Goal: Task Accomplishment & Management: Complete application form

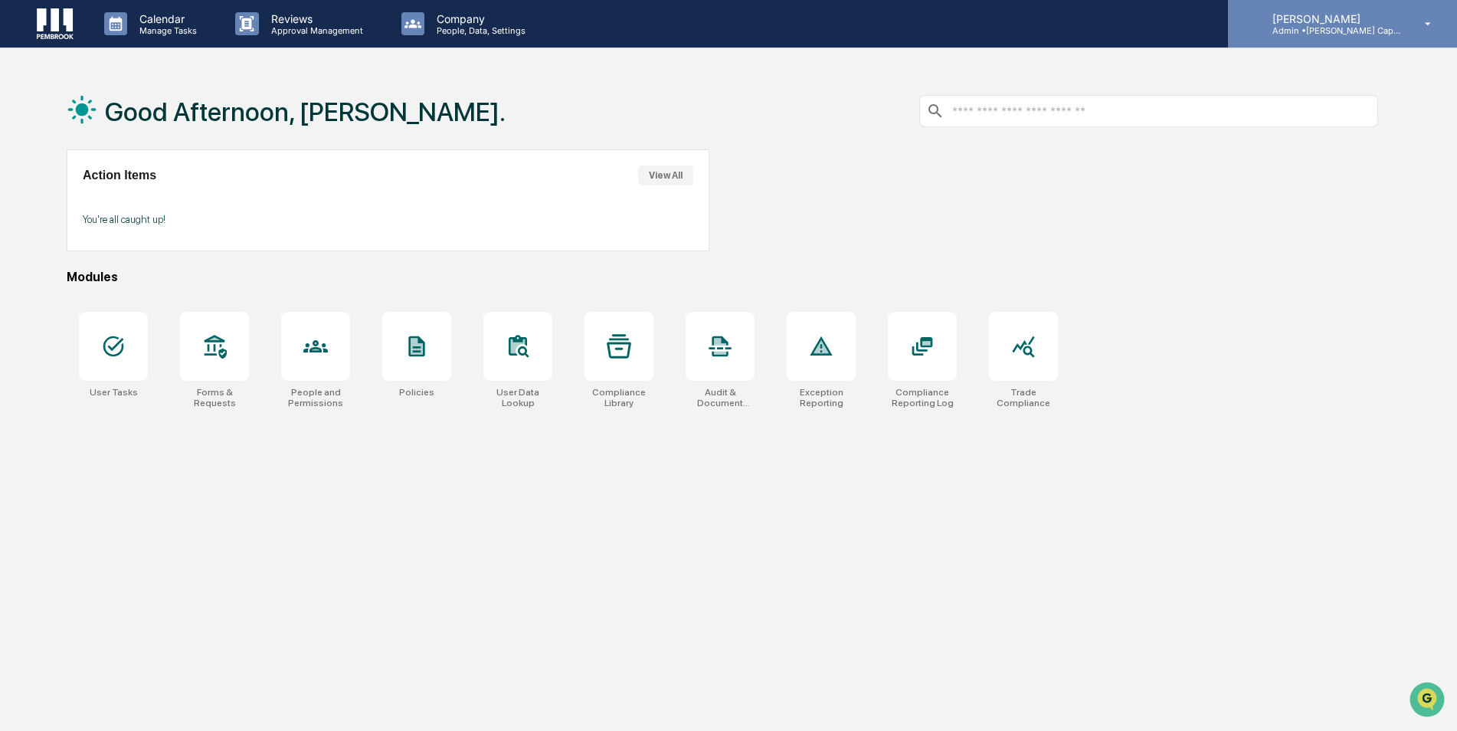
click at [1345, 25] on p "Admin • [PERSON_NAME] Capital Management" at bounding box center [1331, 30] width 143 height 11
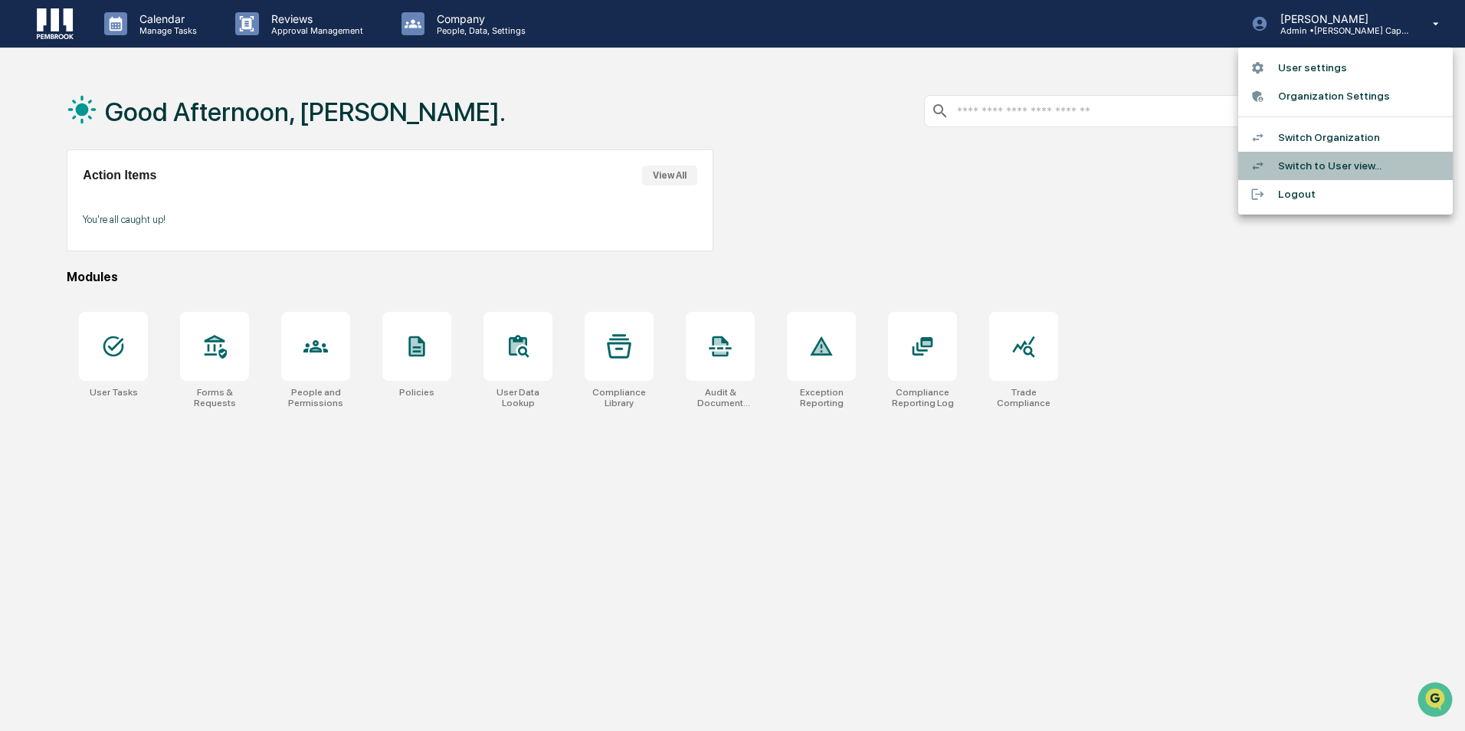
click at [1357, 159] on li "Switch to User view..." at bounding box center [1345, 166] width 215 height 28
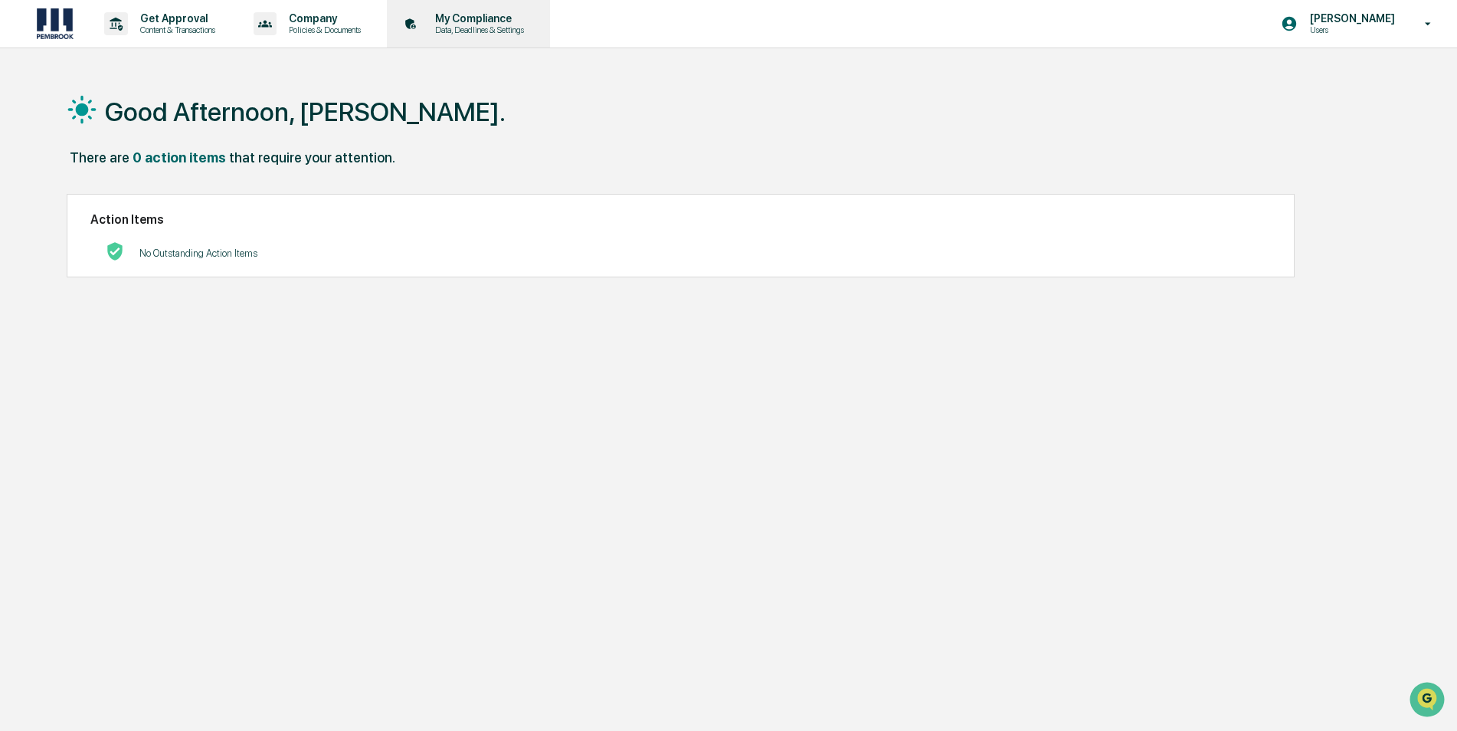
click at [479, 7] on div "My Compliance Data, Deadlines & Settings" at bounding box center [467, 24] width 148 height 48
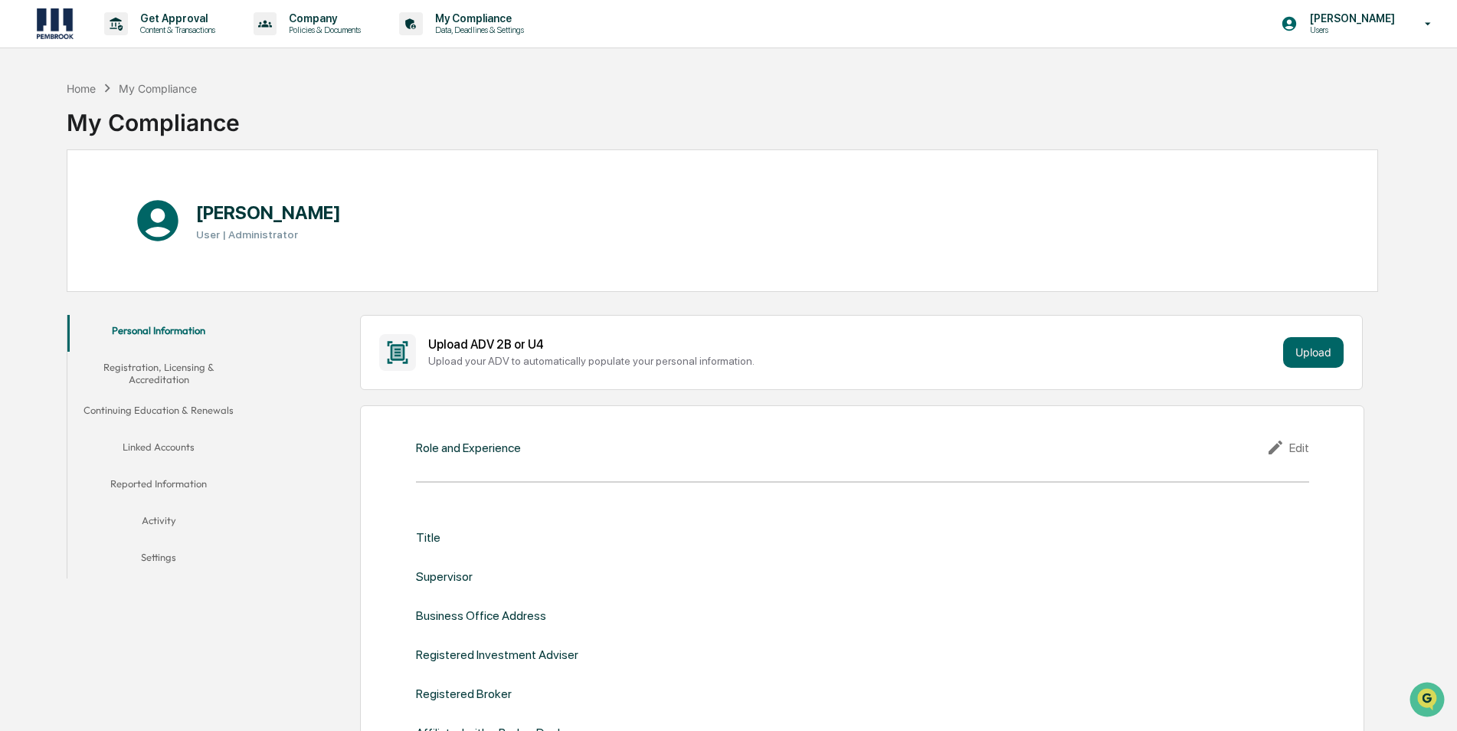
click at [159, 515] on button "Activity" at bounding box center [158, 523] width 183 height 37
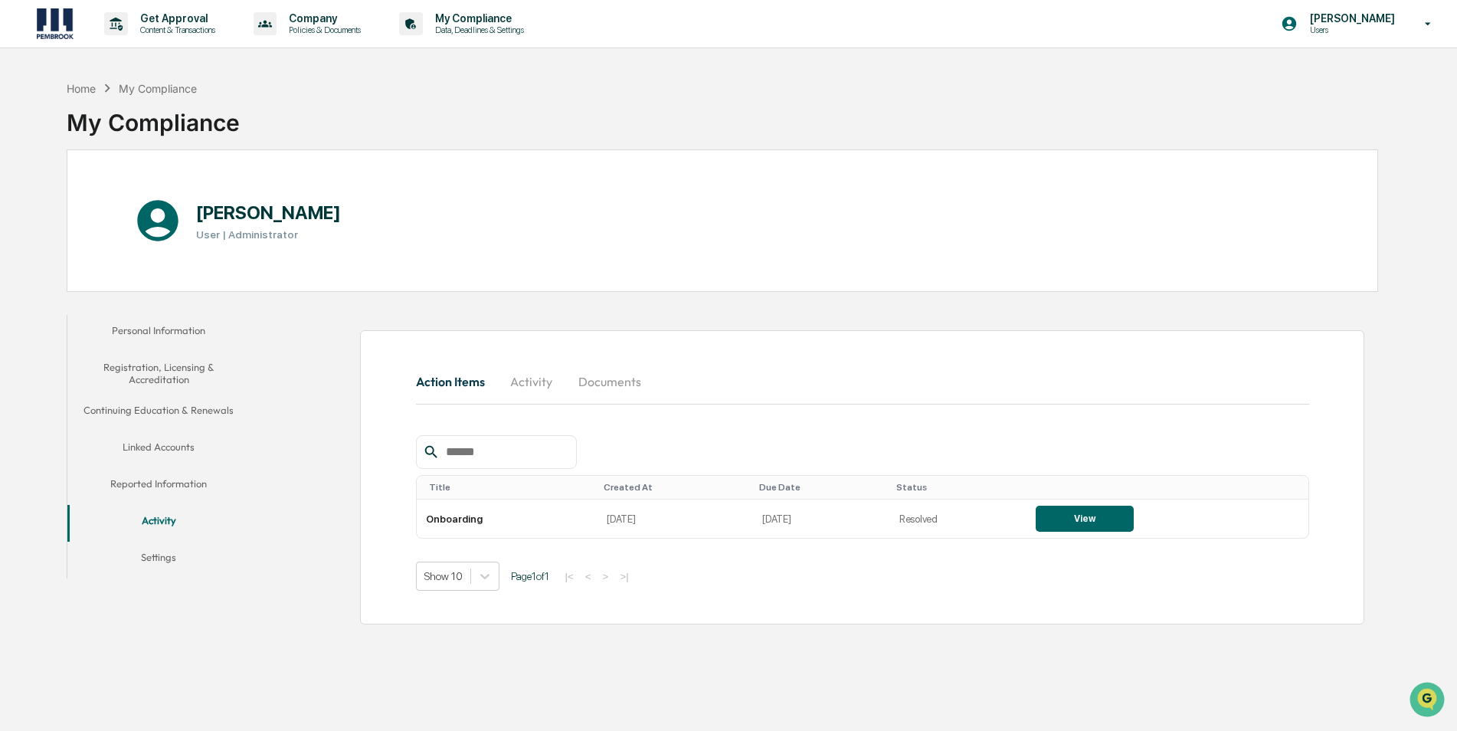
click at [130, 487] on button "Reported Information" at bounding box center [158, 486] width 183 height 37
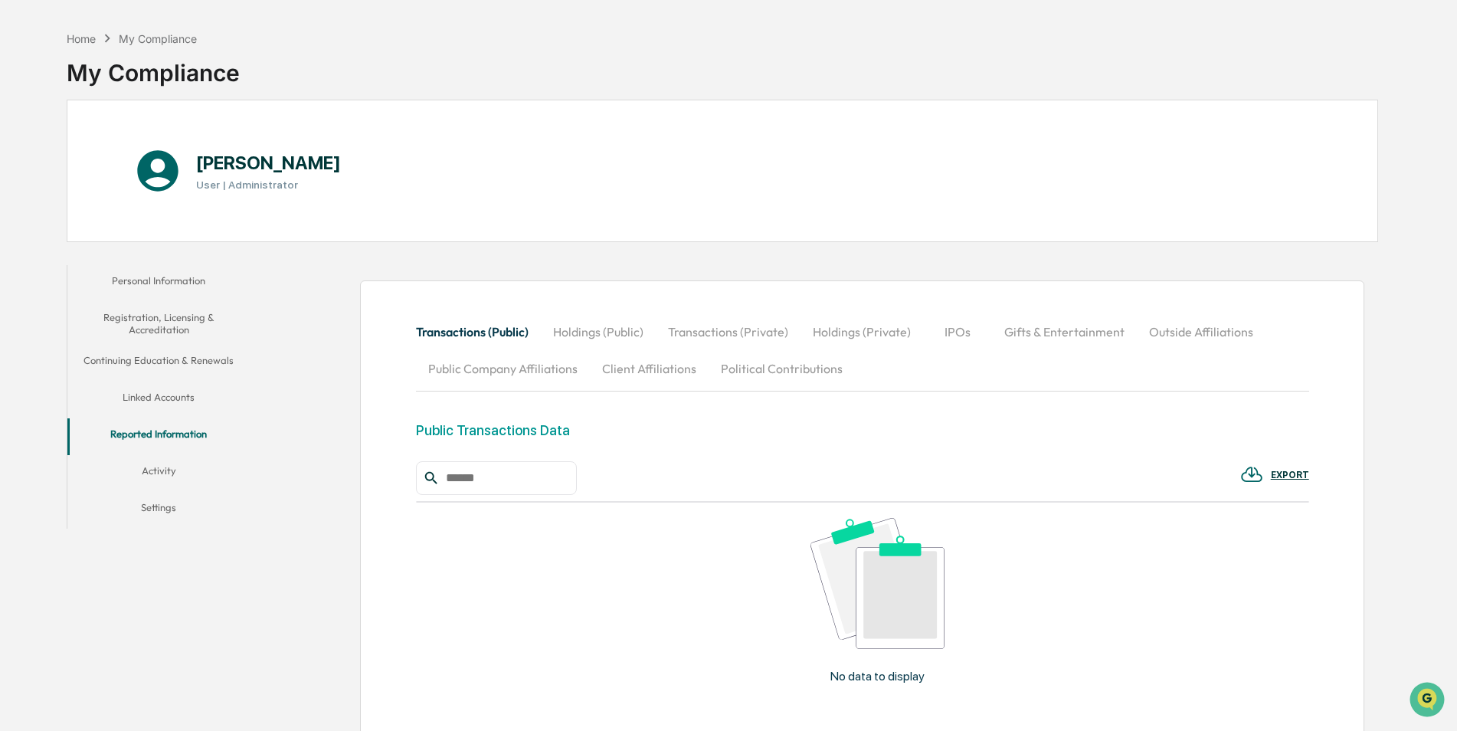
scroll to position [77, 0]
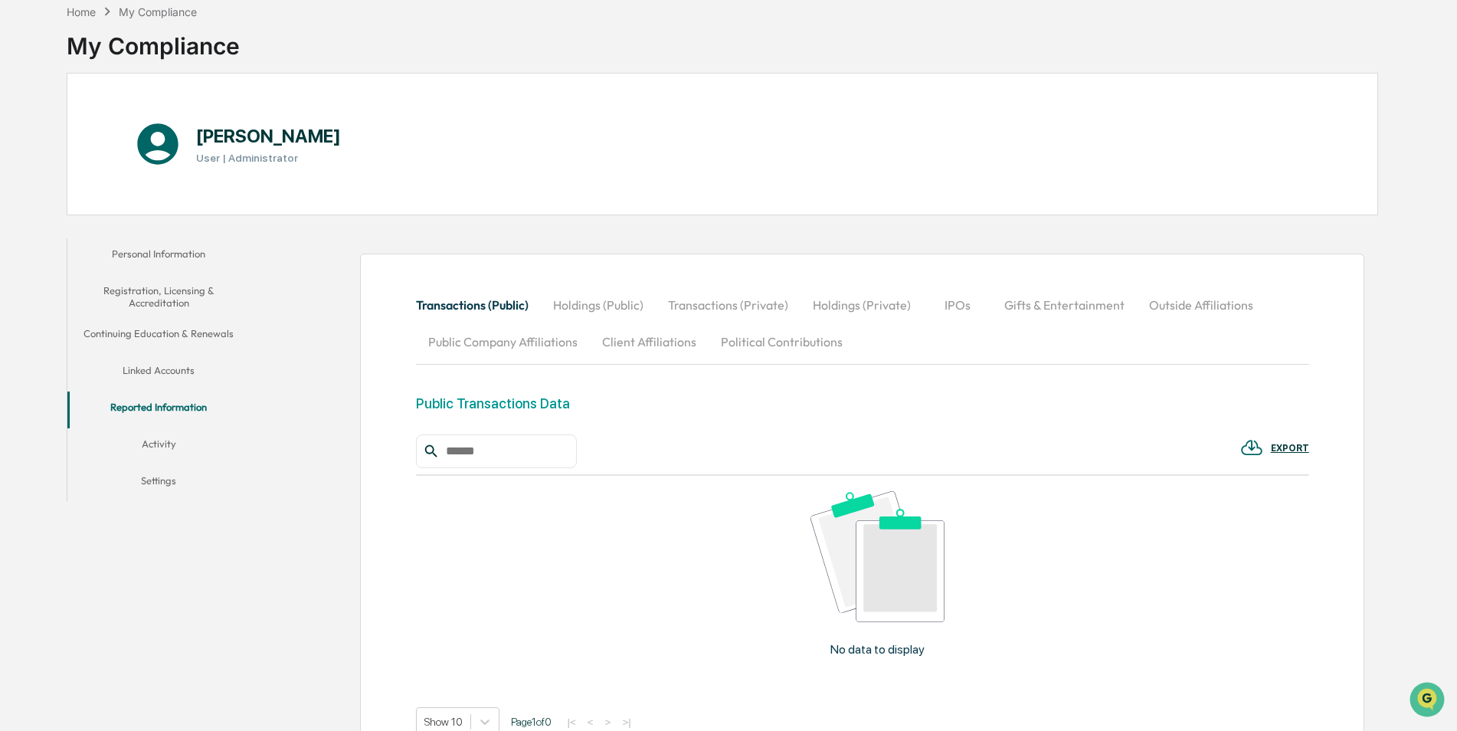
click at [1218, 300] on button "Outside Affiliations" at bounding box center [1201, 305] width 129 height 37
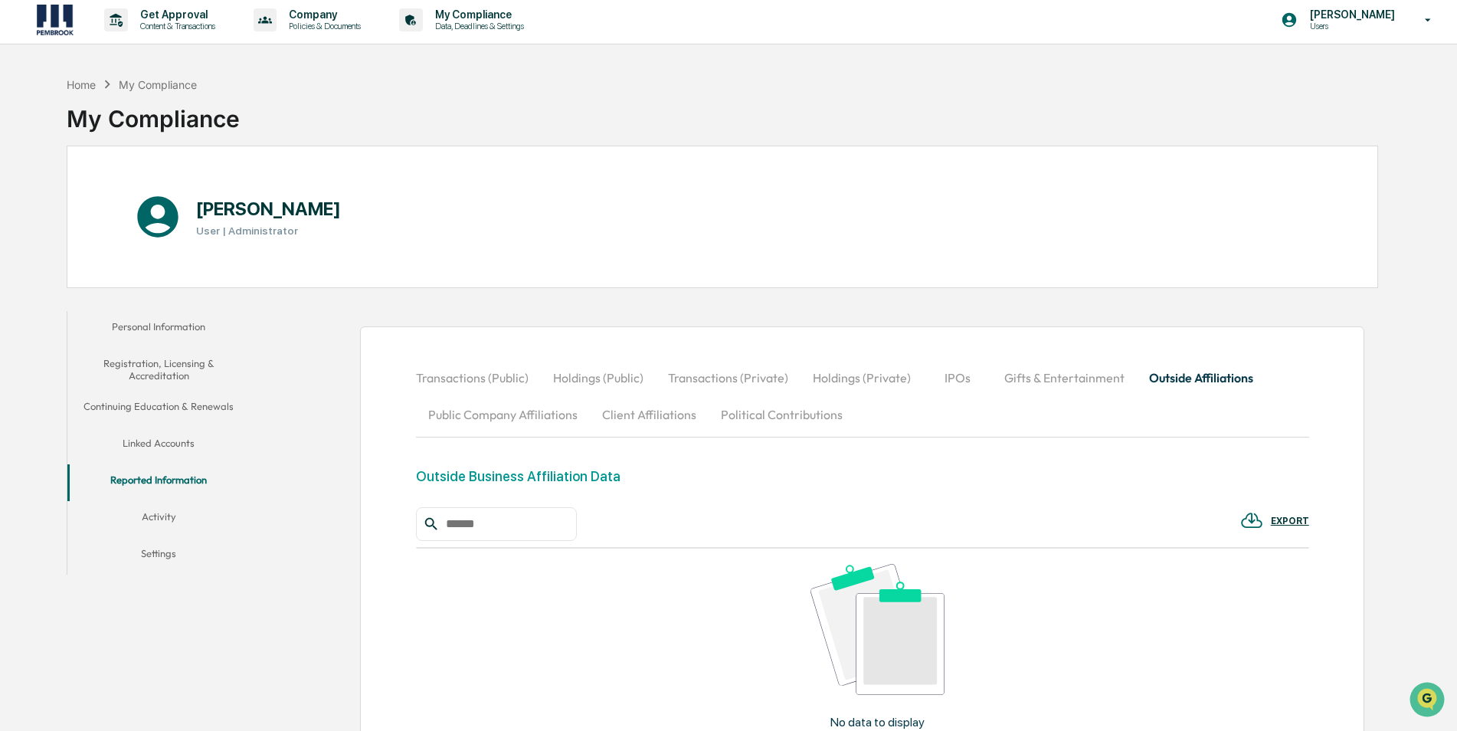
scroll to position [0, 0]
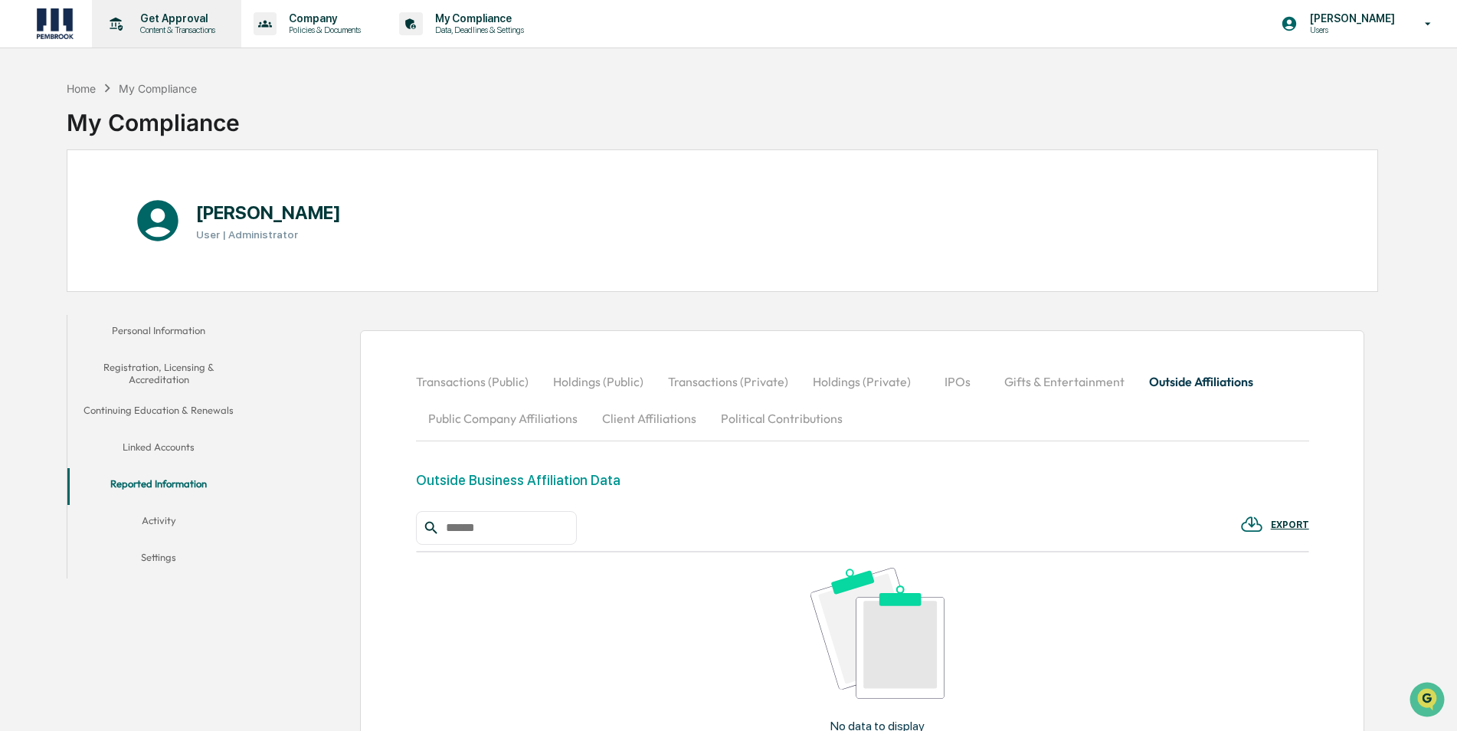
click at [190, 21] on p "Get Approval" at bounding box center [175, 18] width 95 height 12
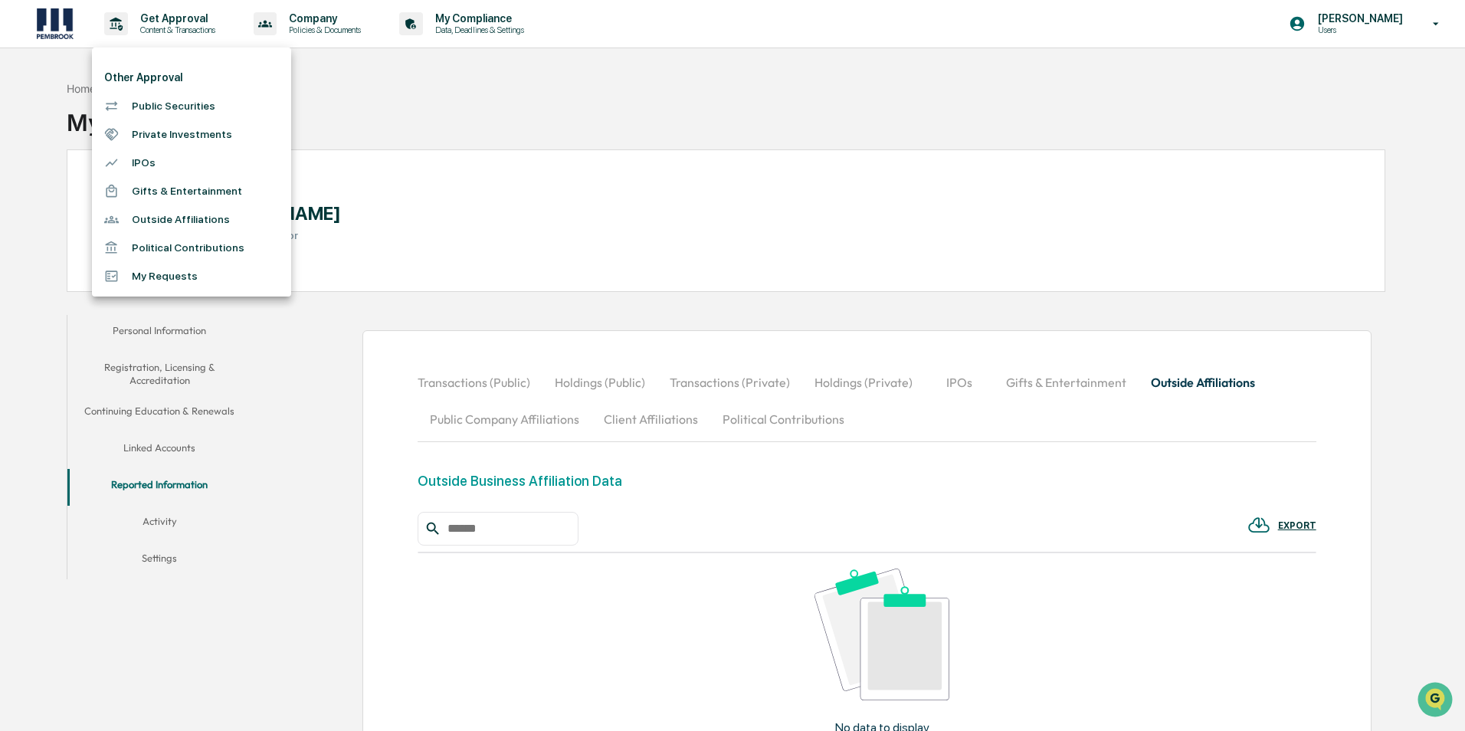
click at [289, 25] on div at bounding box center [732, 365] width 1465 height 731
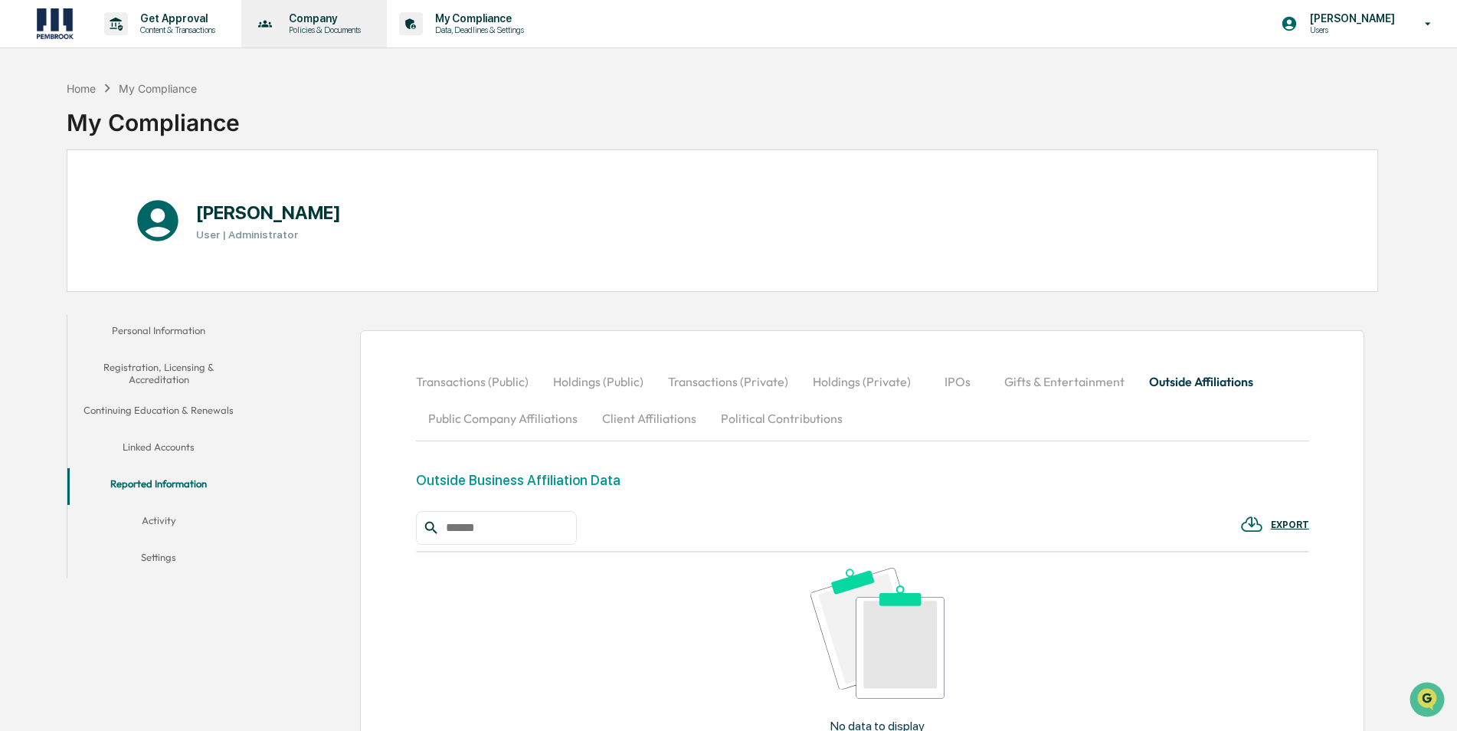
click at [323, 26] on p "Policies & Documents" at bounding box center [323, 30] width 92 height 11
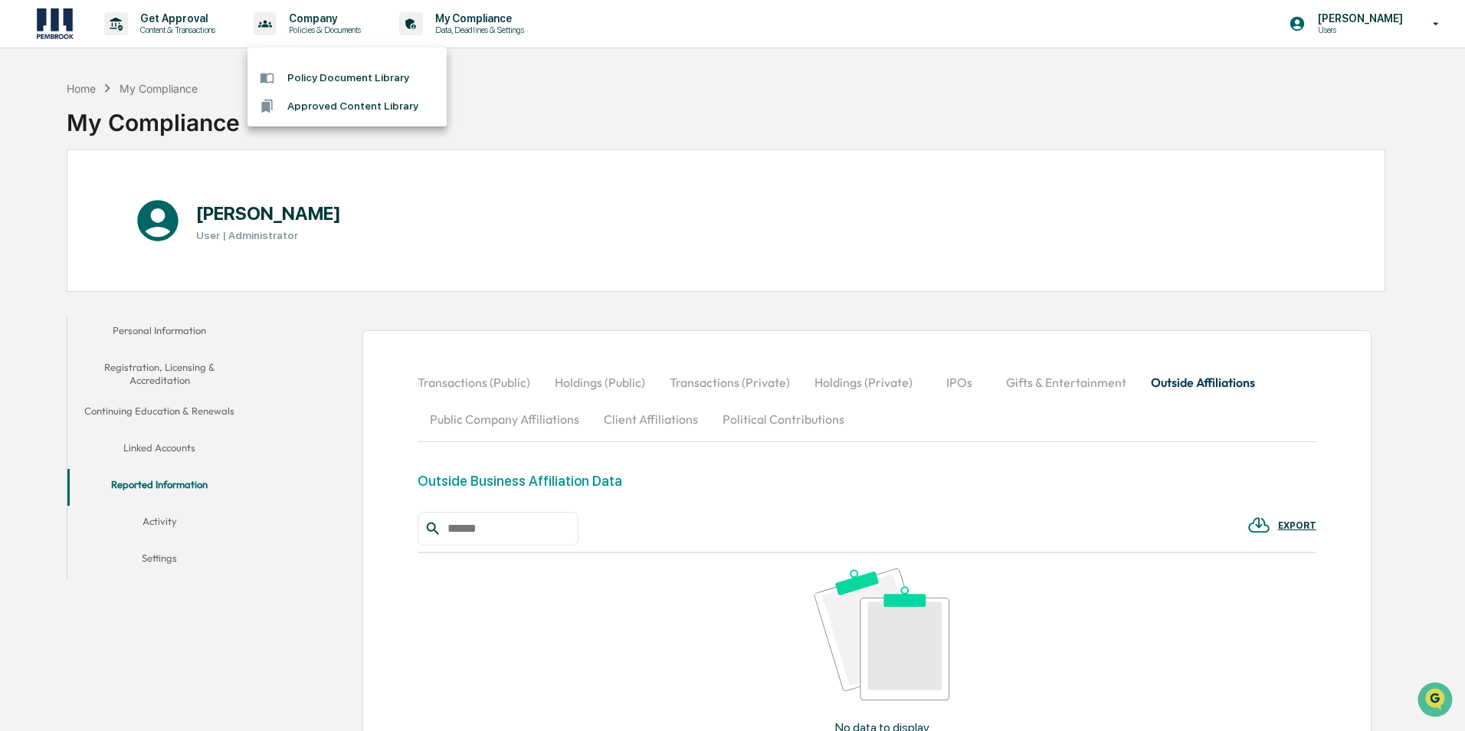
click at [167, 22] on div at bounding box center [732, 365] width 1465 height 731
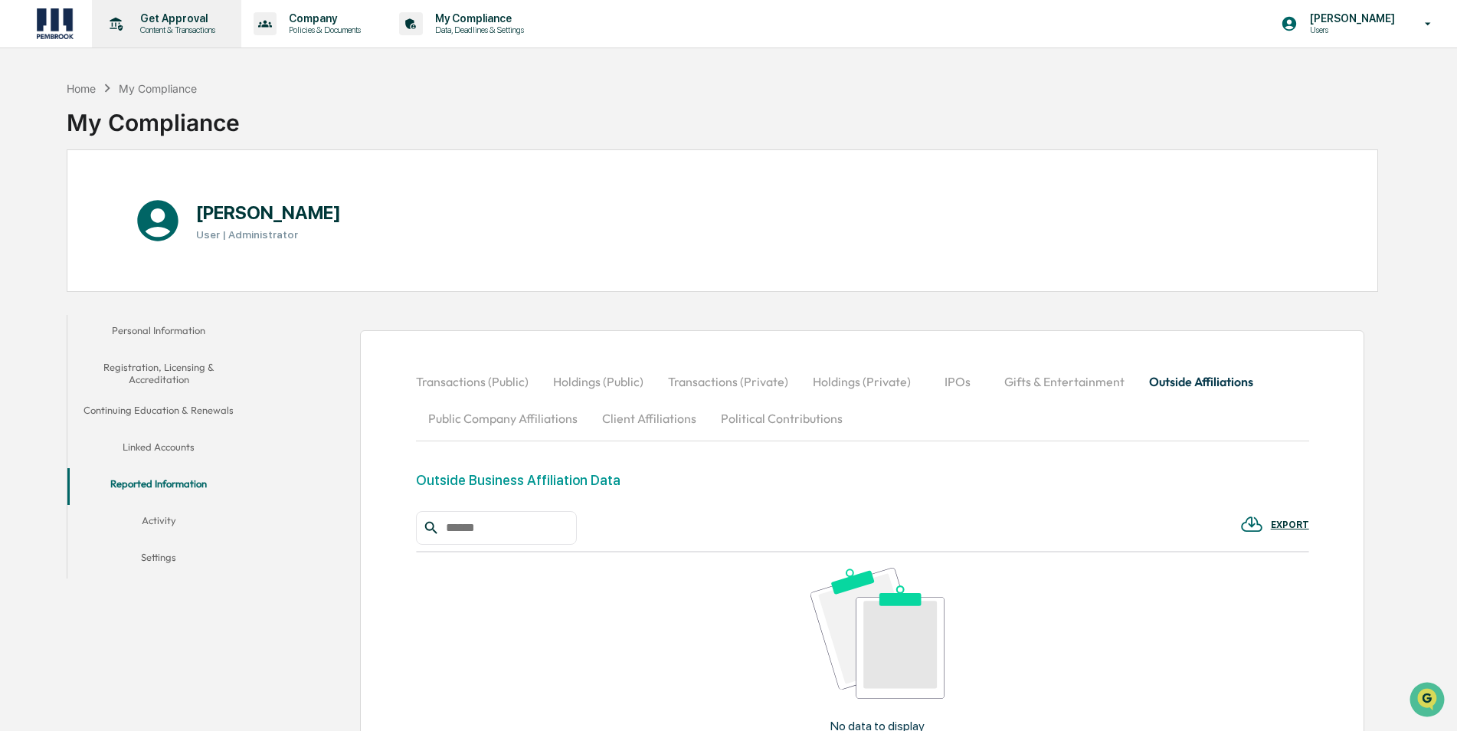
click at [147, 25] on p "Content & Transactions" at bounding box center [175, 30] width 95 height 11
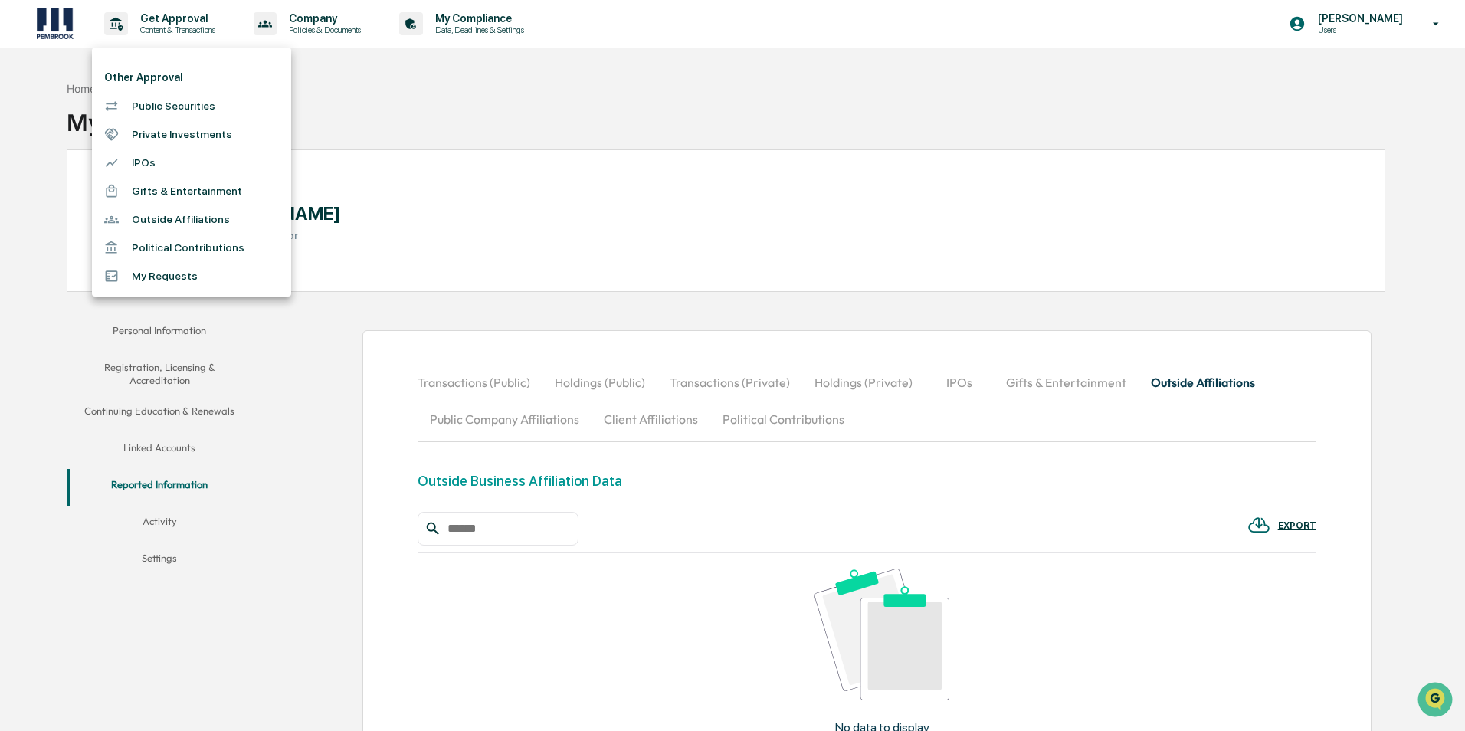
click at [459, 115] on div at bounding box center [732, 365] width 1465 height 731
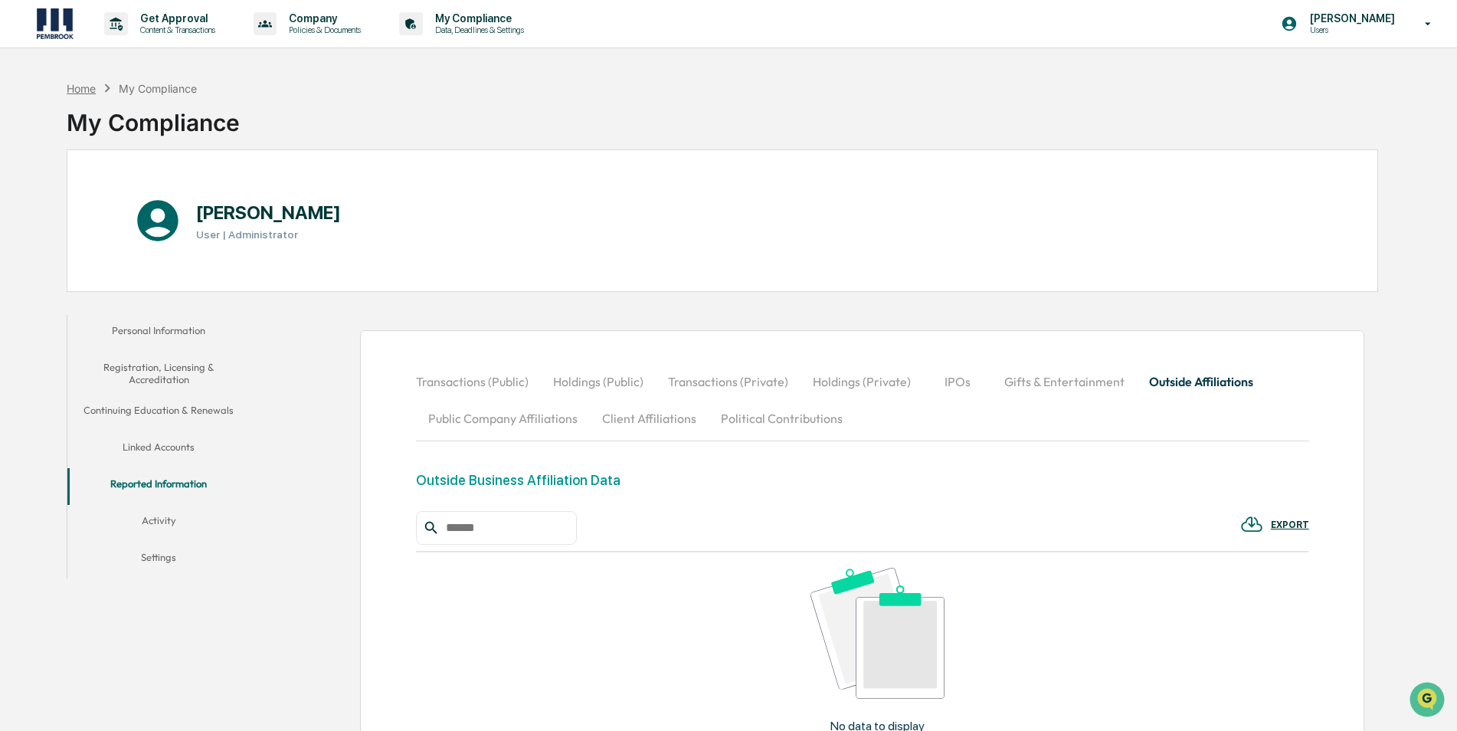
click at [87, 92] on div "Home" at bounding box center [81, 88] width 29 height 13
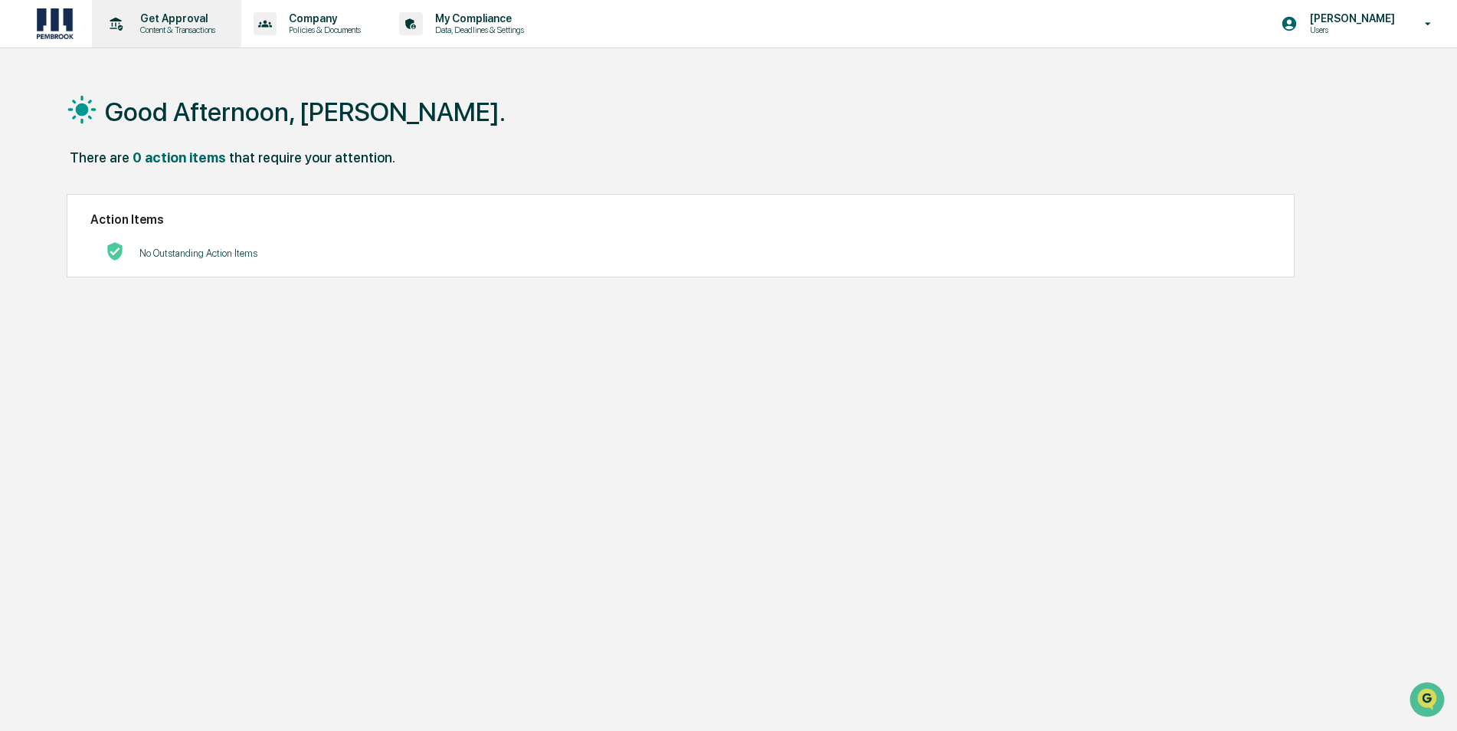
click at [143, 22] on p "Get Approval" at bounding box center [175, 18] width 95 height 12
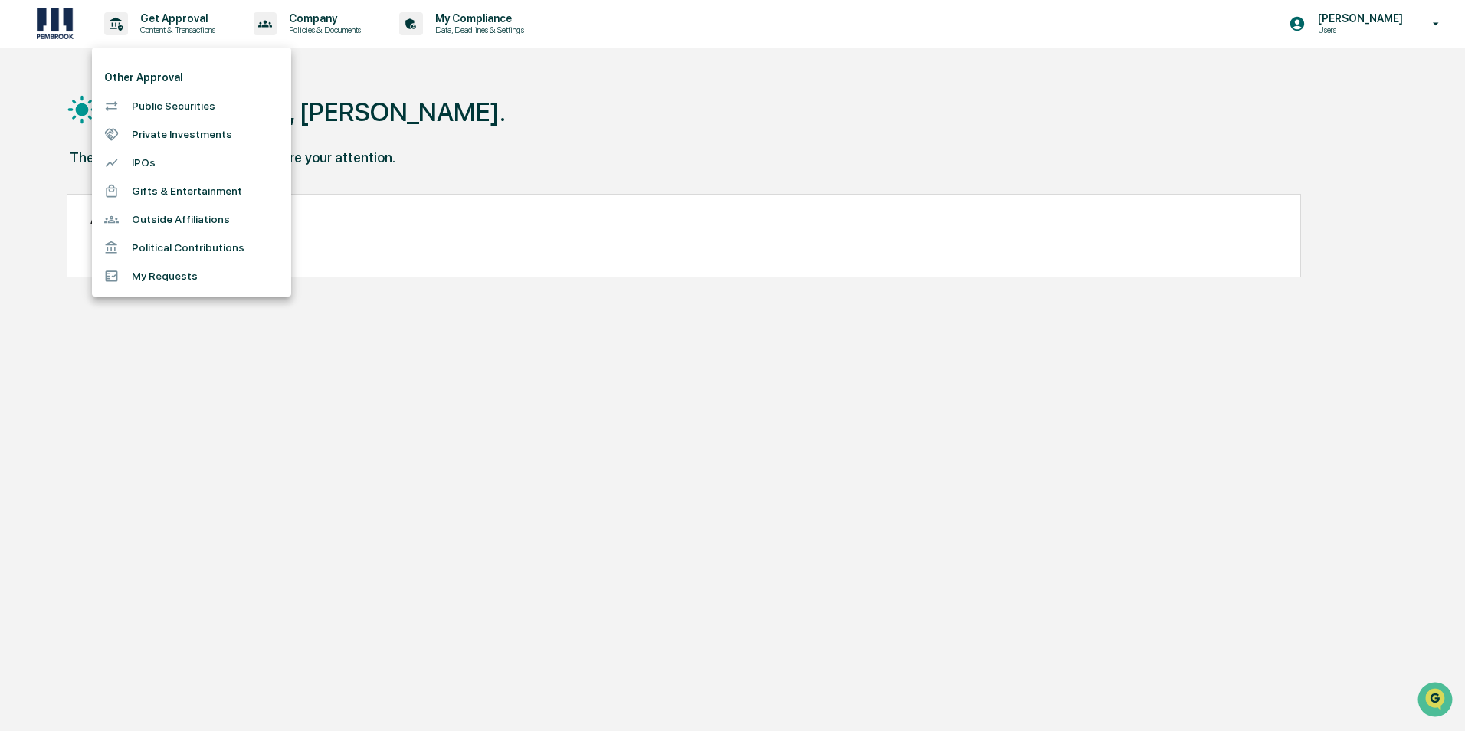
click at [195, 216] on li "Outside Affiliations" at bounding box center [191, 219] width 199 height 28
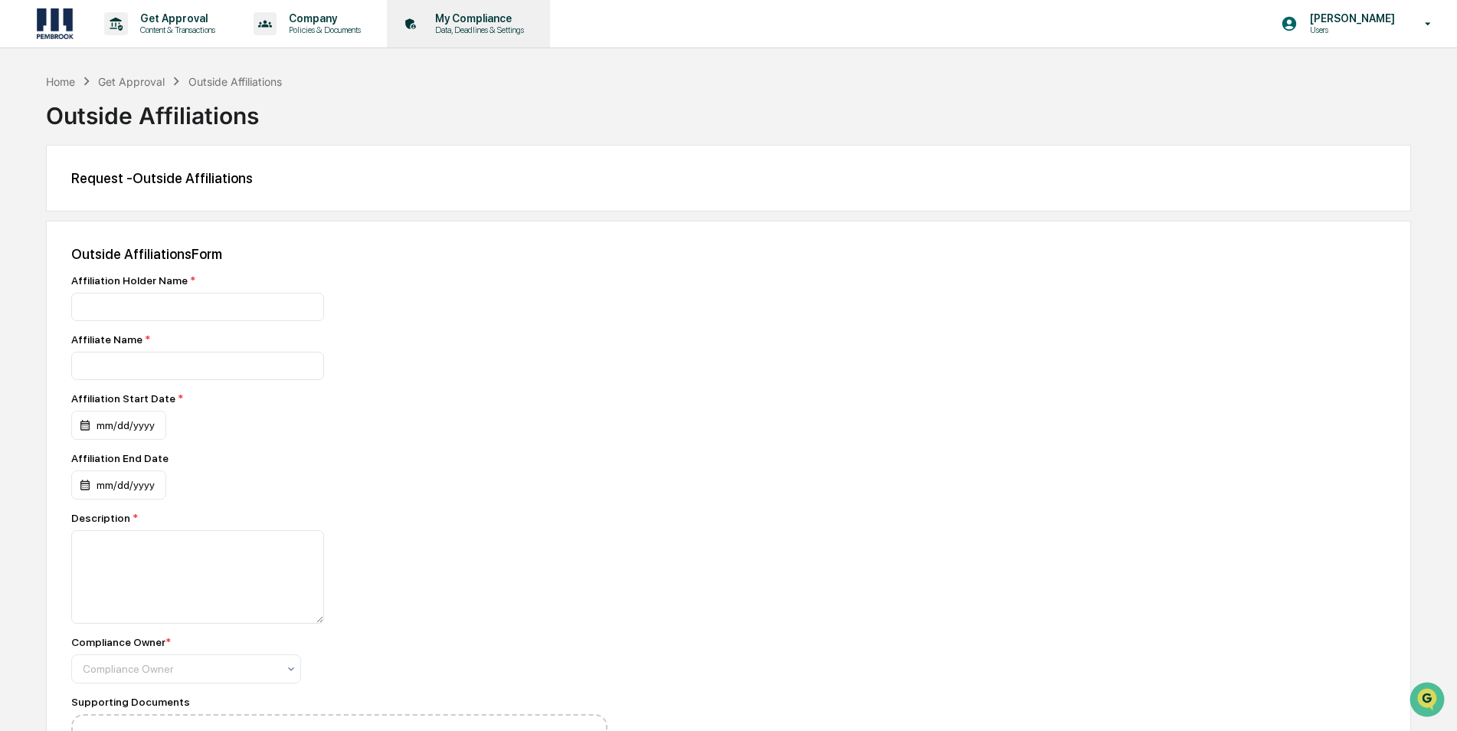
click at [456, 13] on p "My Compliance" at bounding box center [477, 18] width 109 height 12
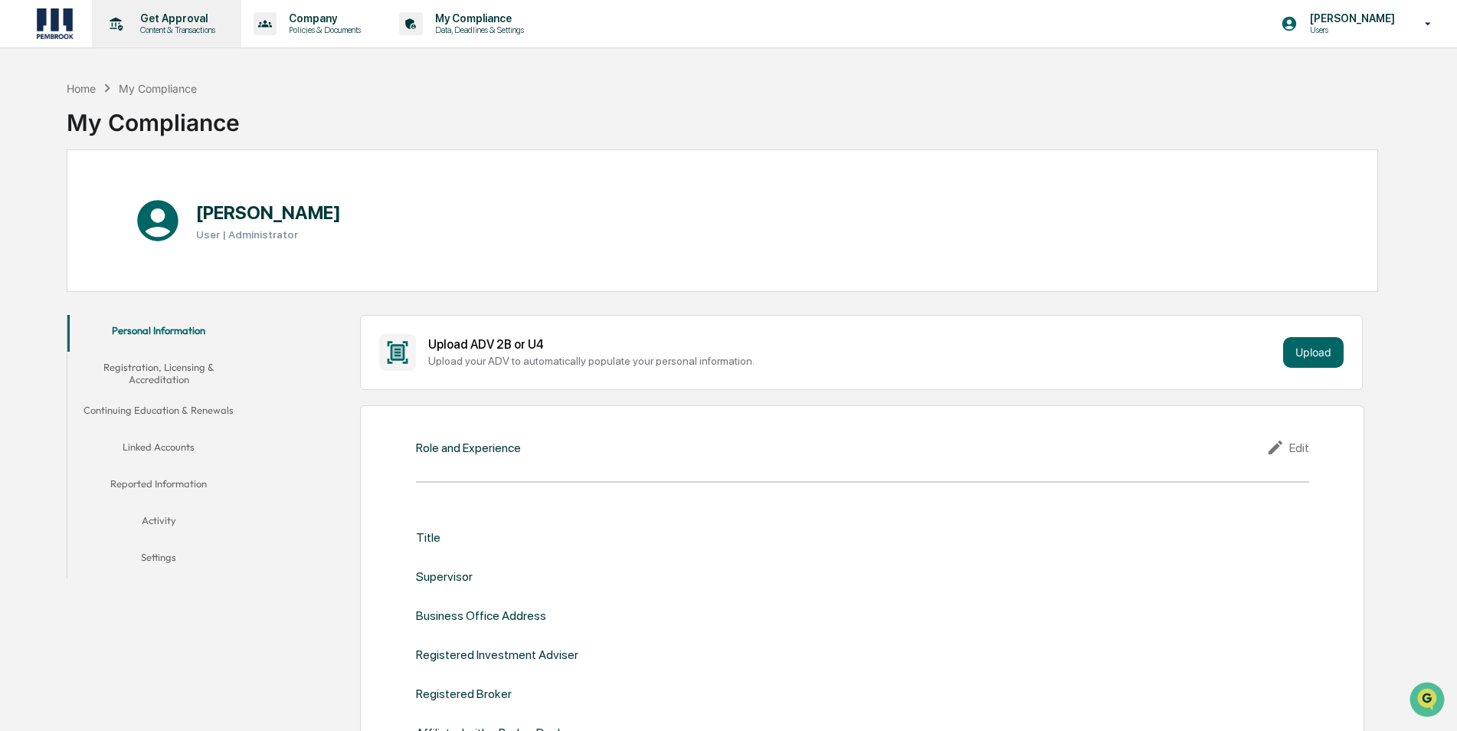
click at [136, 27] on p "Content & Transactions" at bounding box center [175, 30] width 95 height 11
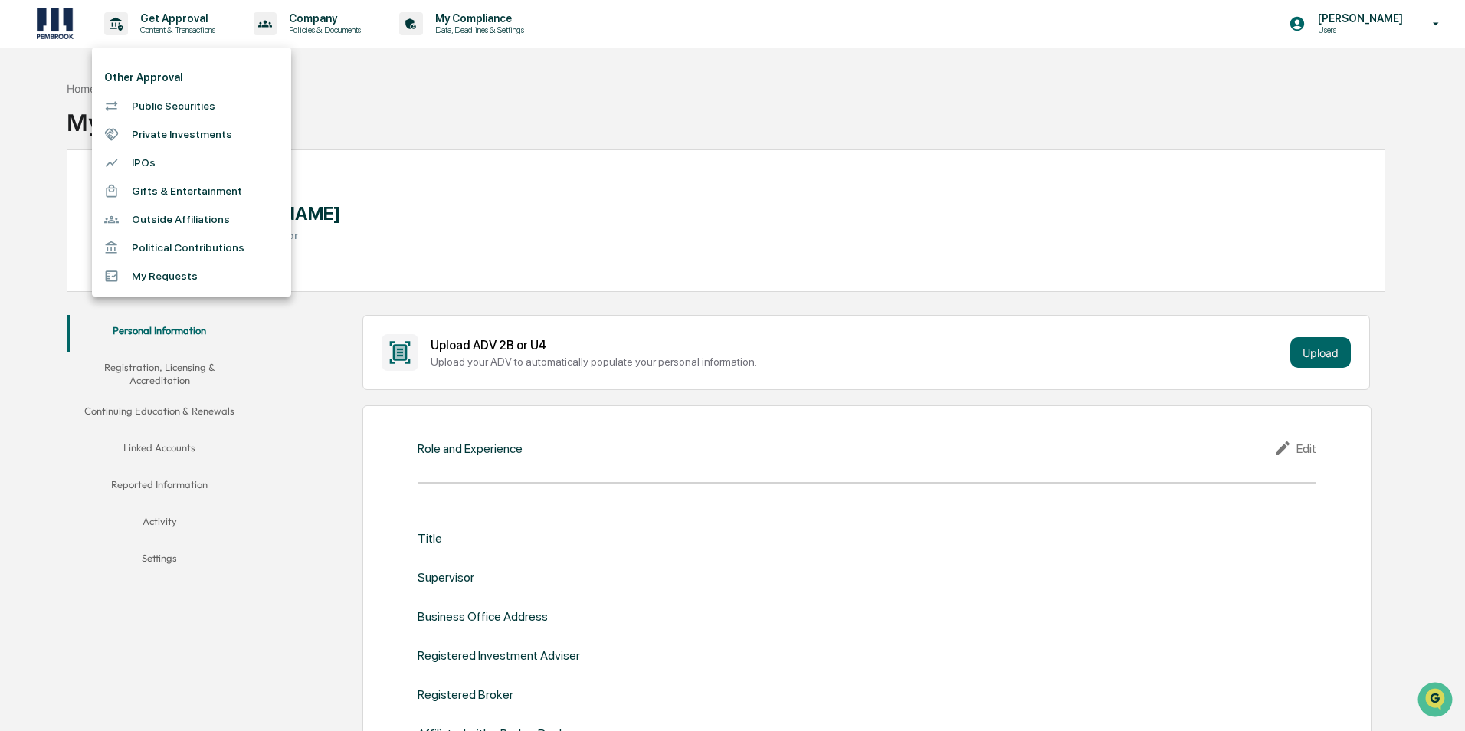
click at [513, 34] on div at bounding box center [732, 365] width 1465 height 731
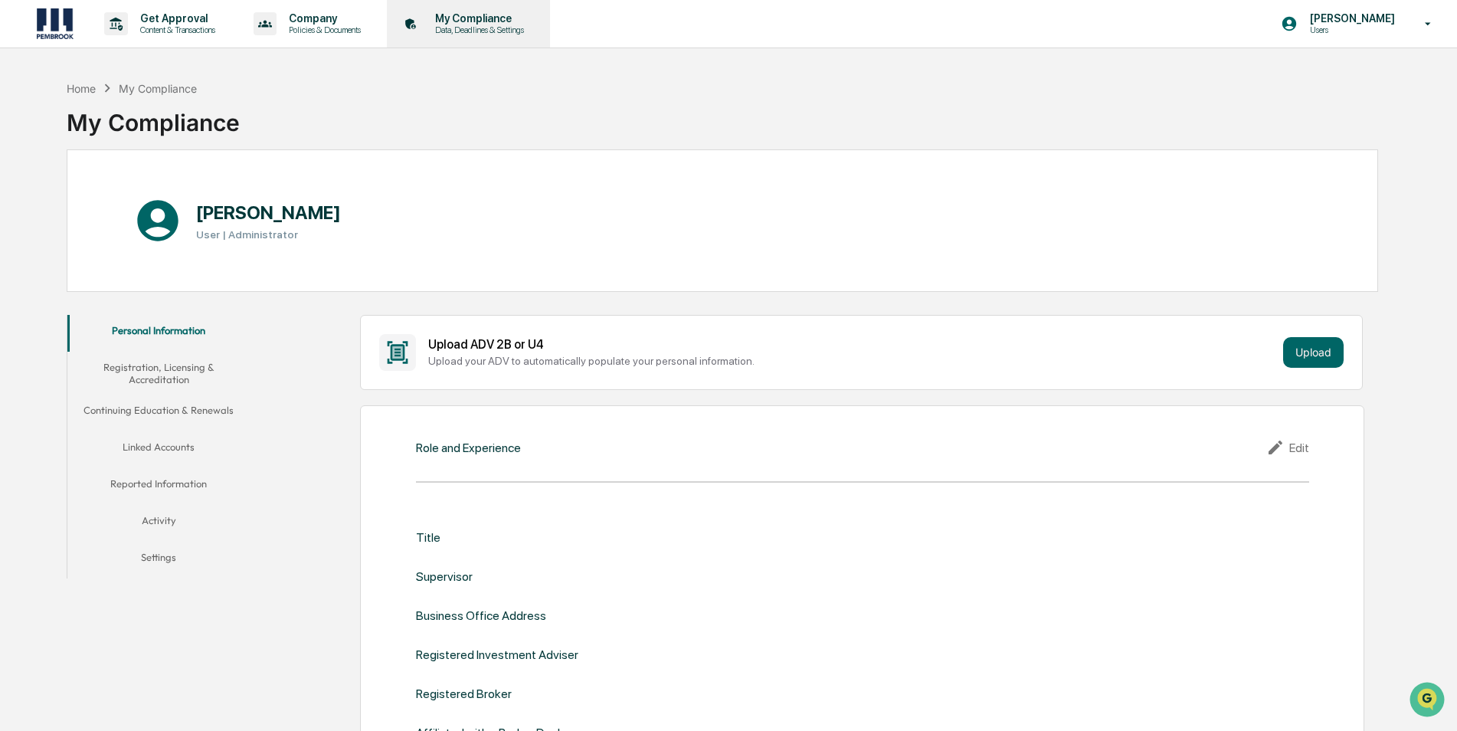
click at [468, 30] on p "Data, Deadlines & Settings" at bounding box center [477, 30] width 109 height 11
click at [183, 29] on p "Content & Transactions" at bounding box center [175, 30] width 95 height 11
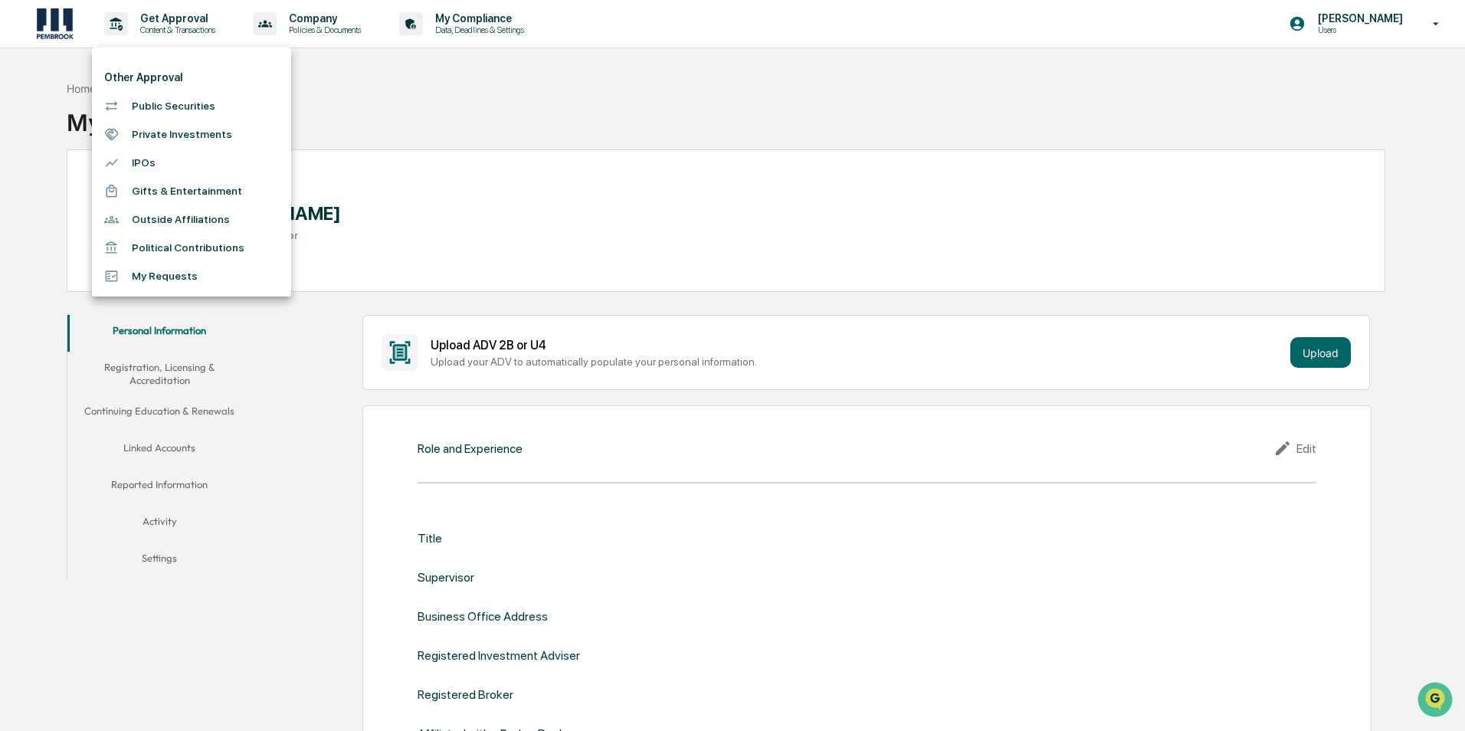
click at [181, 215] on li "Outside Affiliations" at bounding box center [191, 219] width 199 height 28
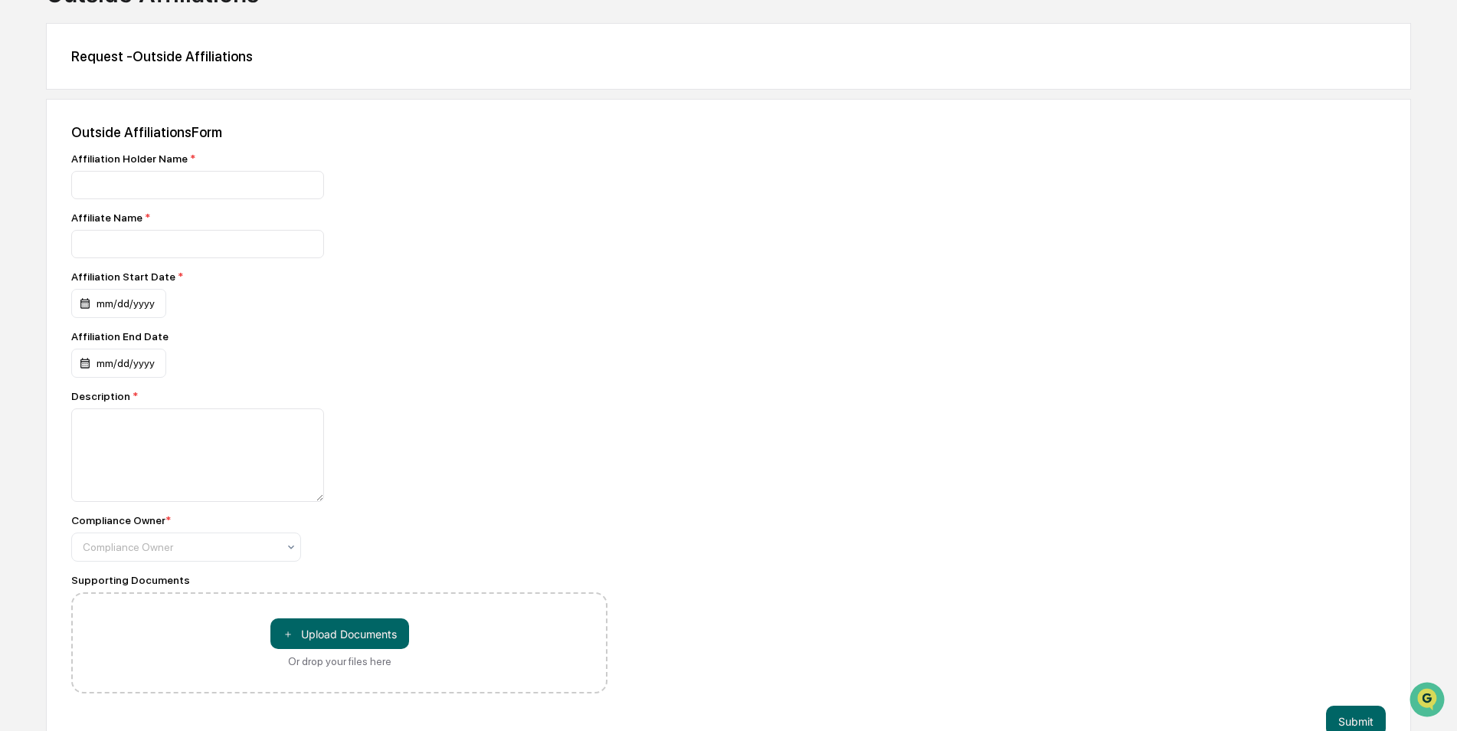
scroll to position [153, 0]
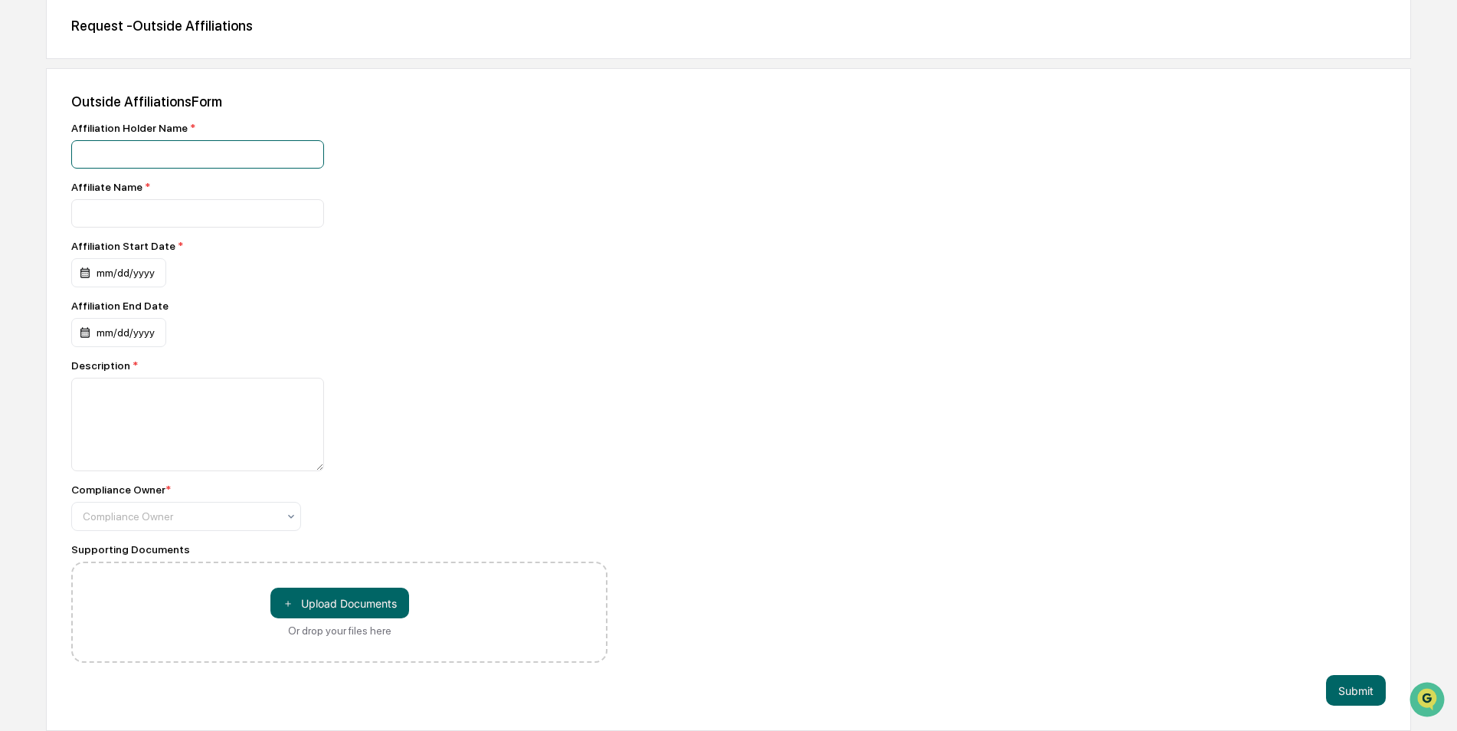
click at [178, 153] on input at bounding box center [197, 154] width 253 height 28
click at [142, 208] on input at bounding box center [197, 213] width 253 height 28
click at [251, 514] on div at bounding box center [180, 516] width 195 height 15
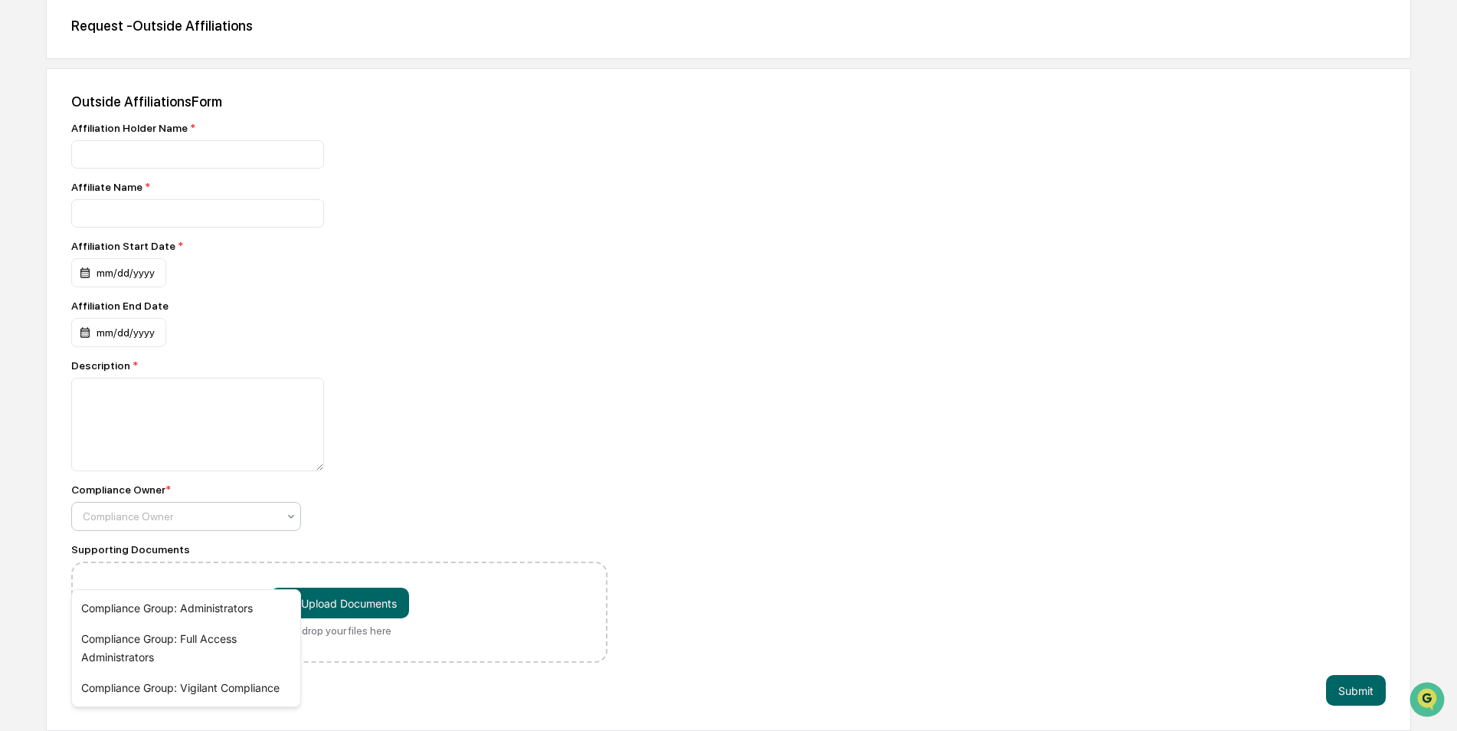
scroll to position [0, 0]
